Goal: Navigation & Orientation: Find specific page/section

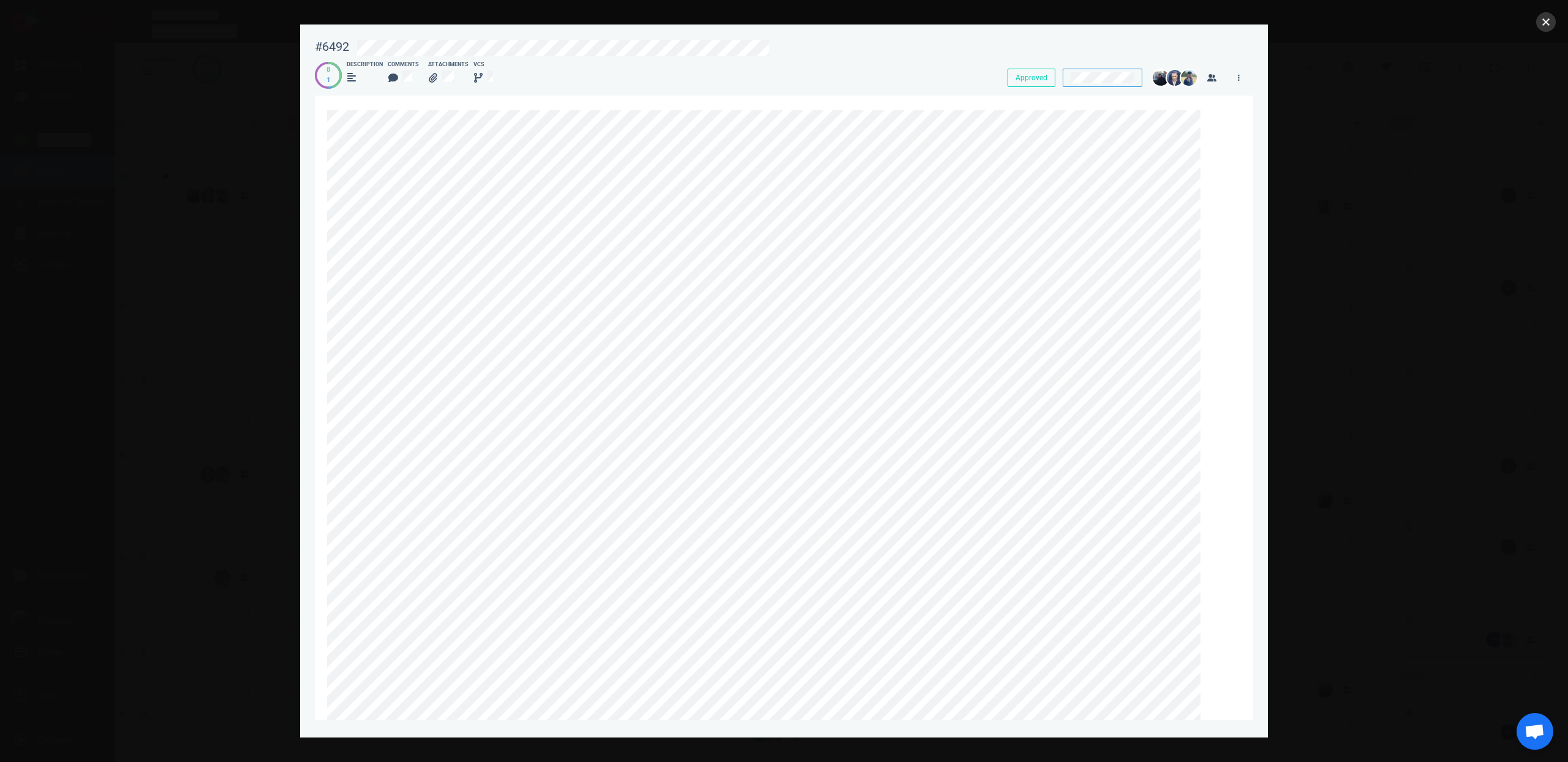
click at [1547, 24] on button "close" at bounding box center [1546, 22] width 19 height 19
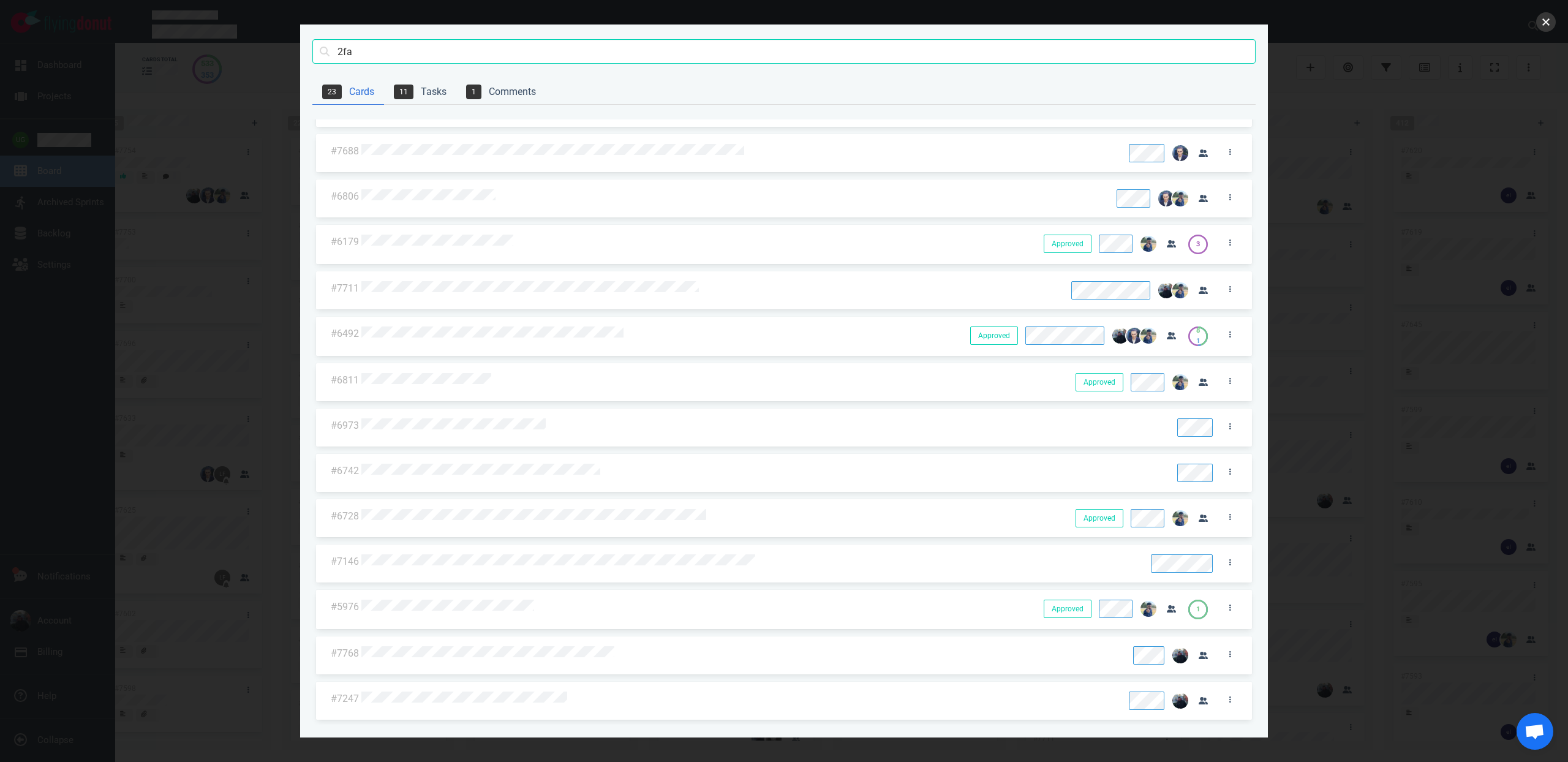
click at [1552, 27] on button "close" at bounding box center [1546, 22] width 19 height 19
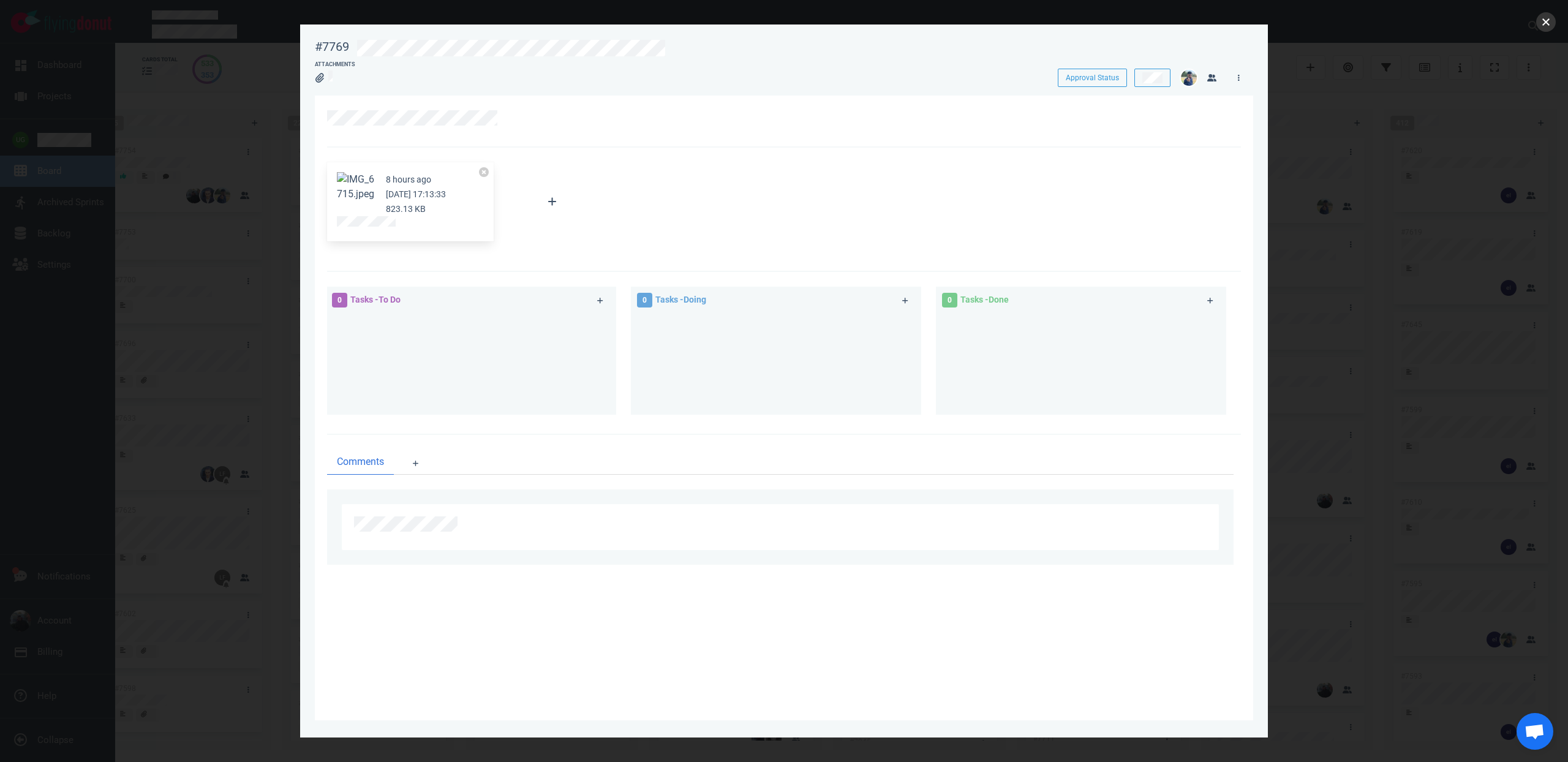
click at [1553, 20] on button "close" at bounding box center [1546, 22] width 19 height 19
click at [1554, 27] on button "close" at bounding box center [1546, 22] width 19 height 19
